Goal: Information Seeking & Learning: Learn about a topic

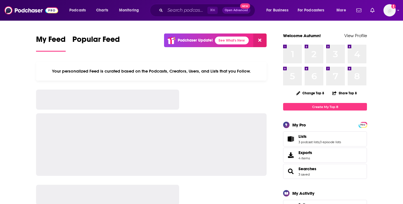
click at [161, 11] on icon "Search podcasts, credits, & more..." at bounding box center [160, 10] width 3 height 3
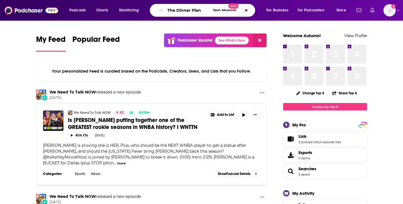
type input "The Dinner Plan"
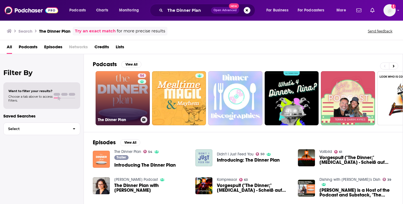
click at [129, 98] on link "54 The Dinner Plan" at bounding box center [122, 98] width 54 height 54
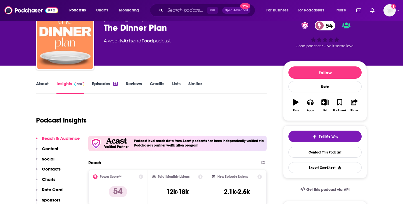
scroll to position [51, 0]
